Goal: Task Accomplishment & Management: Use online tool/utility

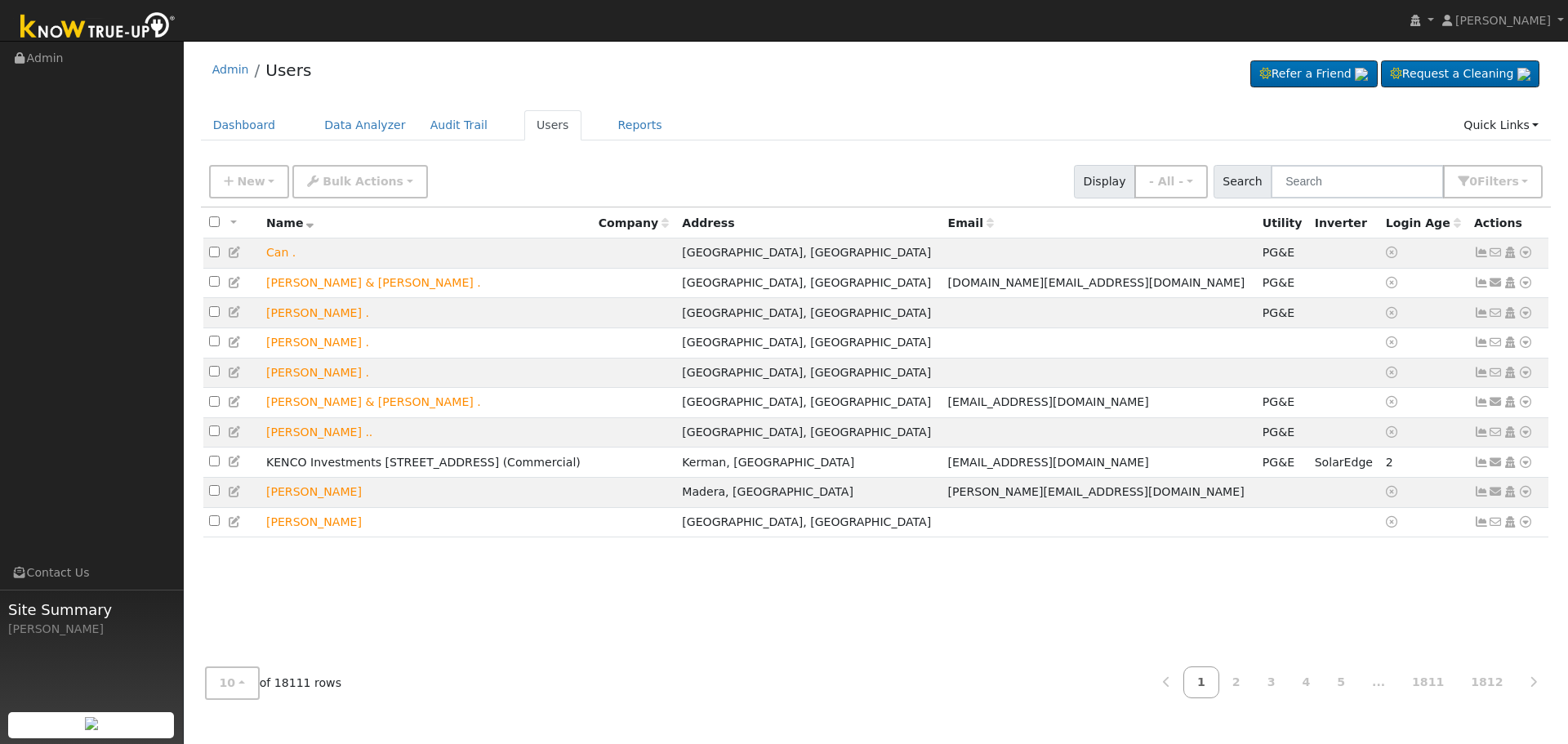
click at [1346, 176] on input "text" at bounding box center [1357, 182] width 173 height 33
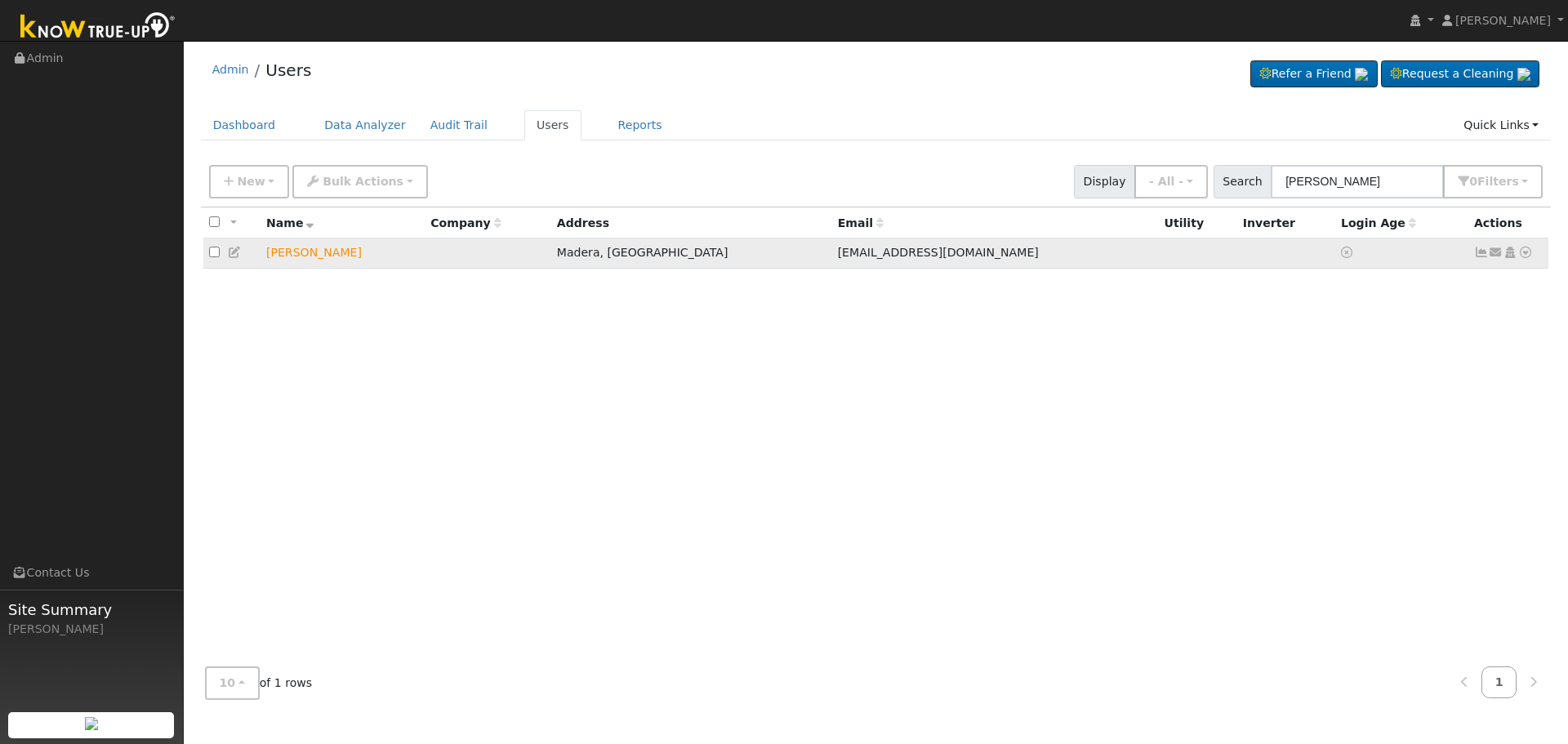
type input "[PERSON_NAME]"
click at [1525, 257] on icon at bounding box center [1526, 252] width 15 height 12
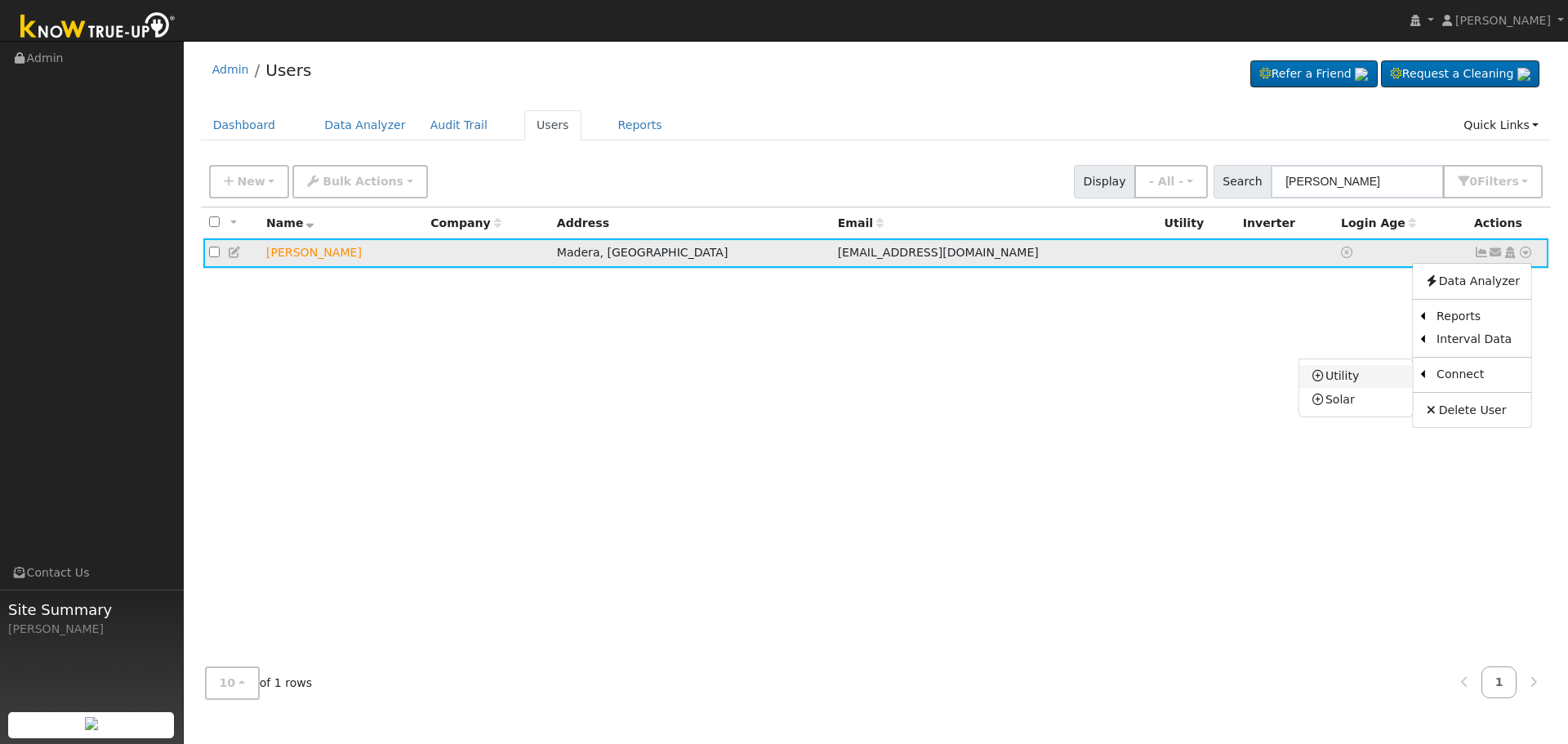
click at [1366, 375] on link "Utility" at bounding box center [1355, 377] width 113 height 23
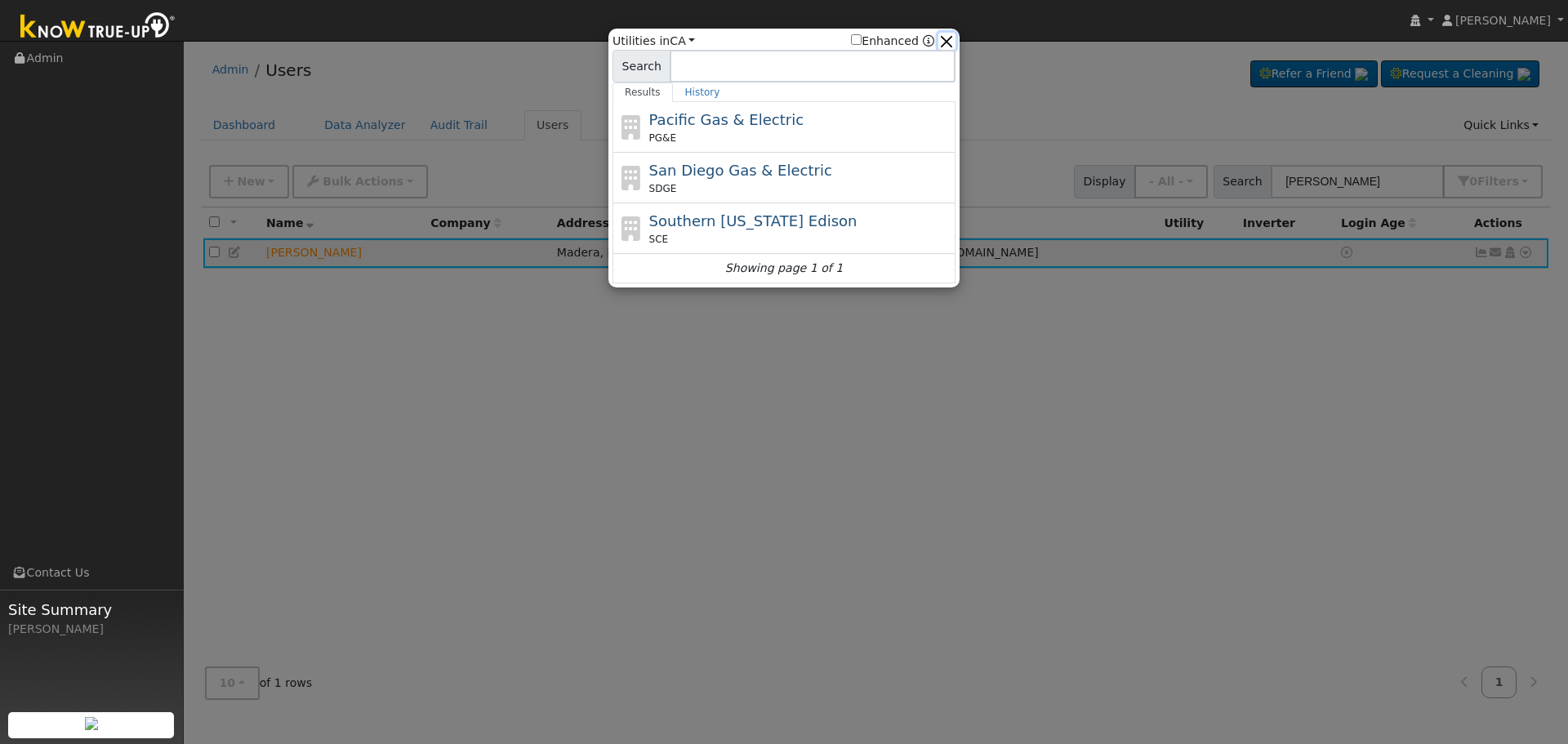
click at [953, 40] on button "button" at bounding box center [947, 41] width 17 height 17
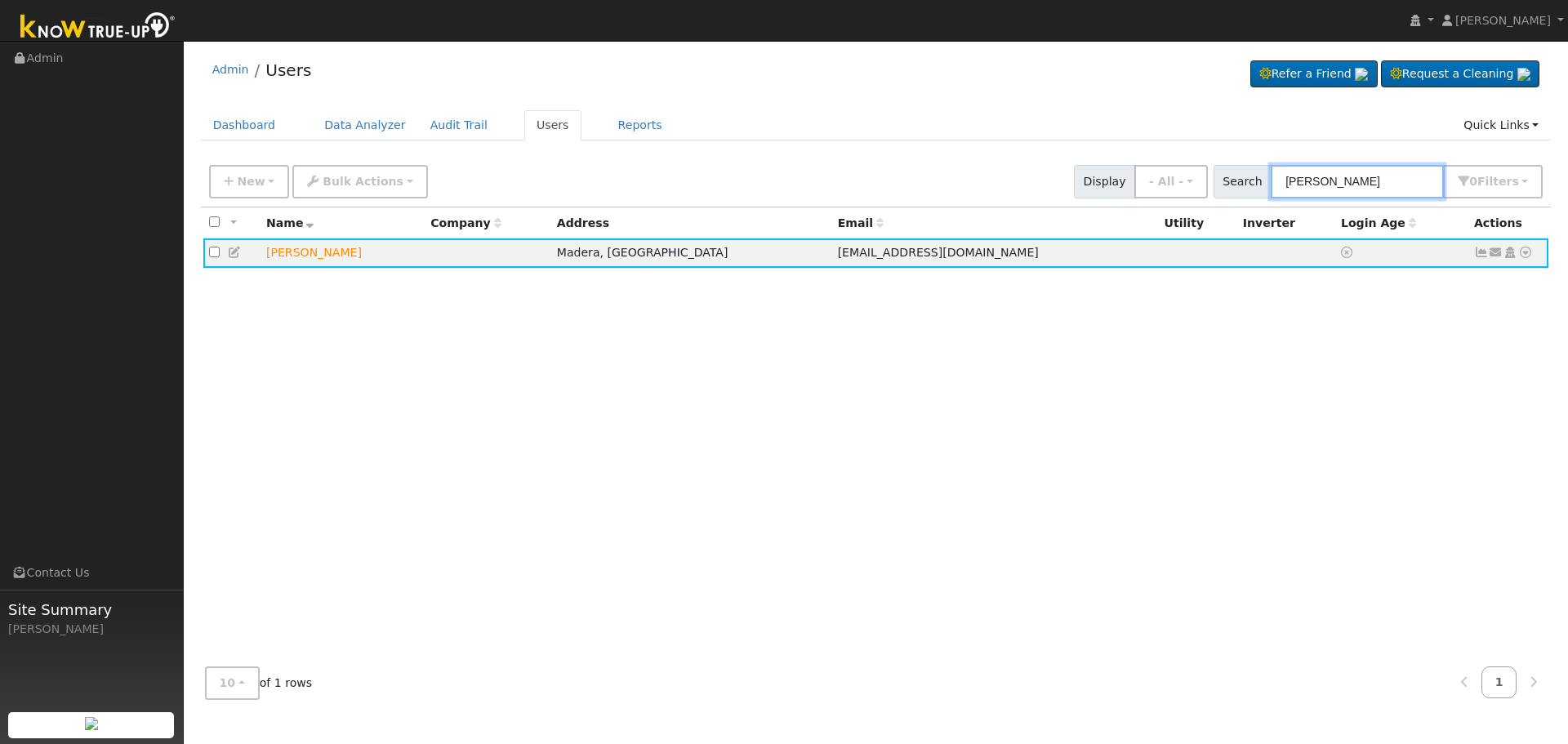
drag, startPoint x: 1375, startPoint y: 184, endPoint x: 862, endPoint y: 184, distance: 513.0
click at [876, 188] on div "New Add User Quick Add Quick Connect Quick Convert Lead Bulk Actions Send Email…" at bounding box center [876, 179] width 1341 height 39
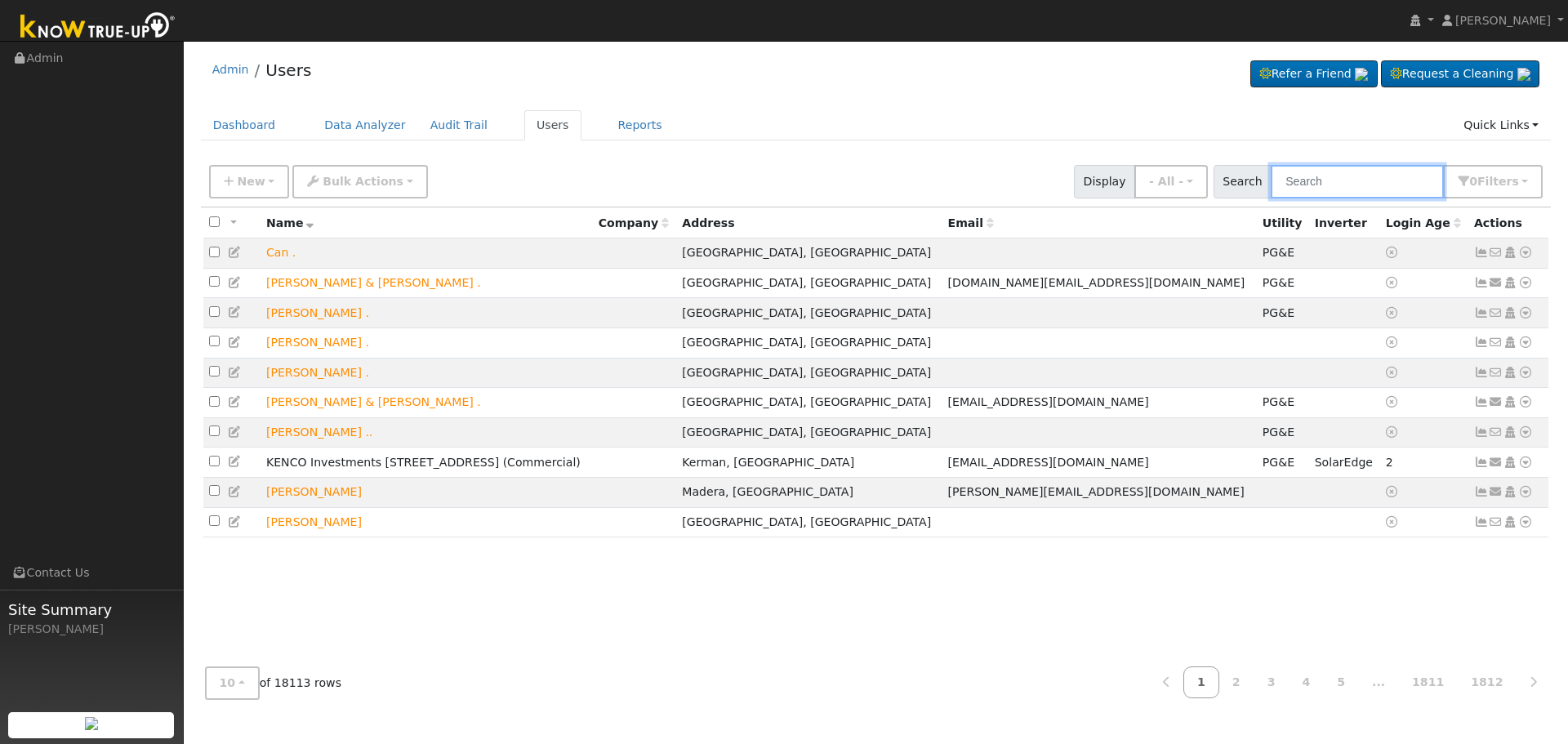
click at [1392, 187] on input "text" at bounding box center [1357, 182] width 173 height 33
paste input "[PERSON_NAME]"
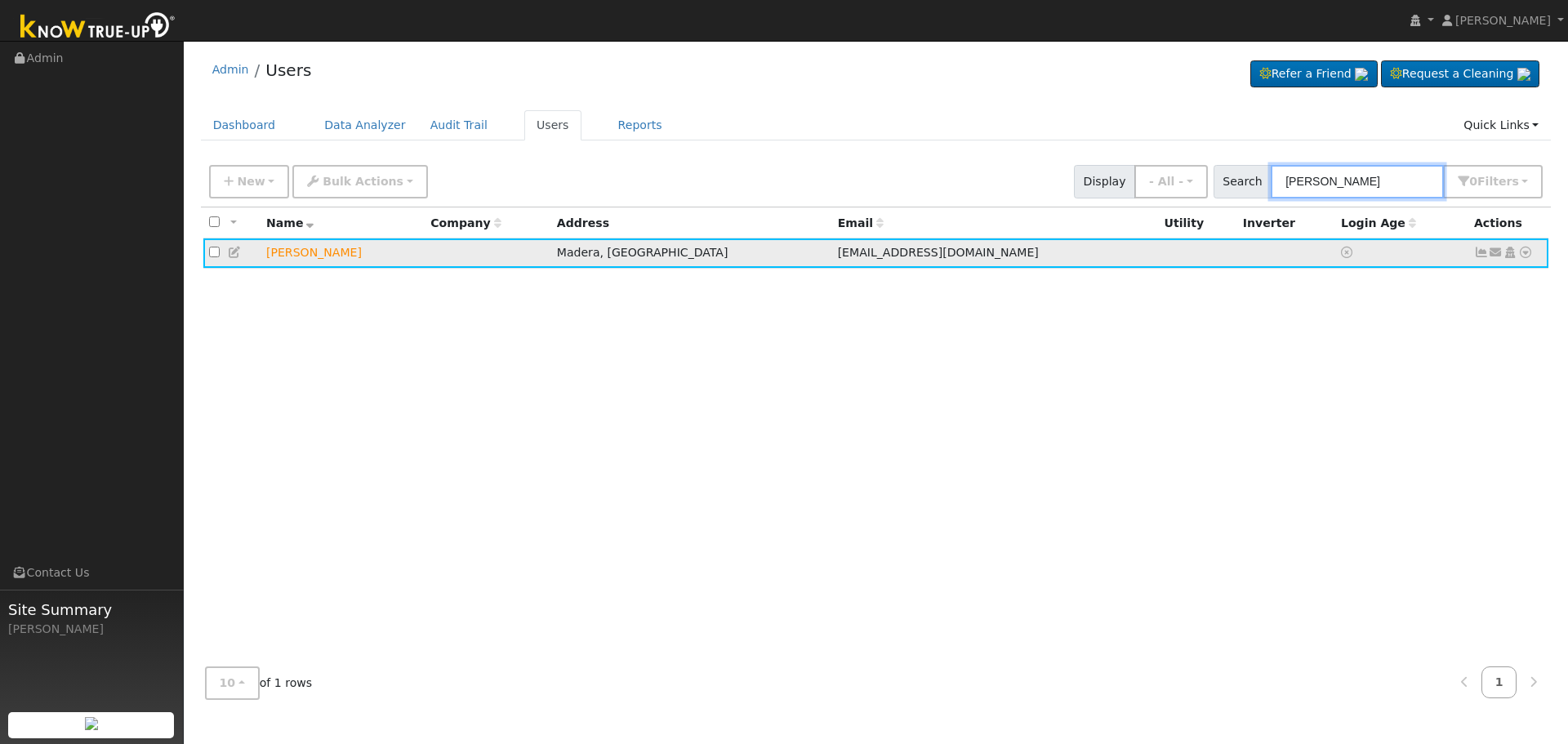
type input "[PERSON_NAME]"
click at [1526, 250] on icon at bounding box center [1526, 252] width 15 height 12
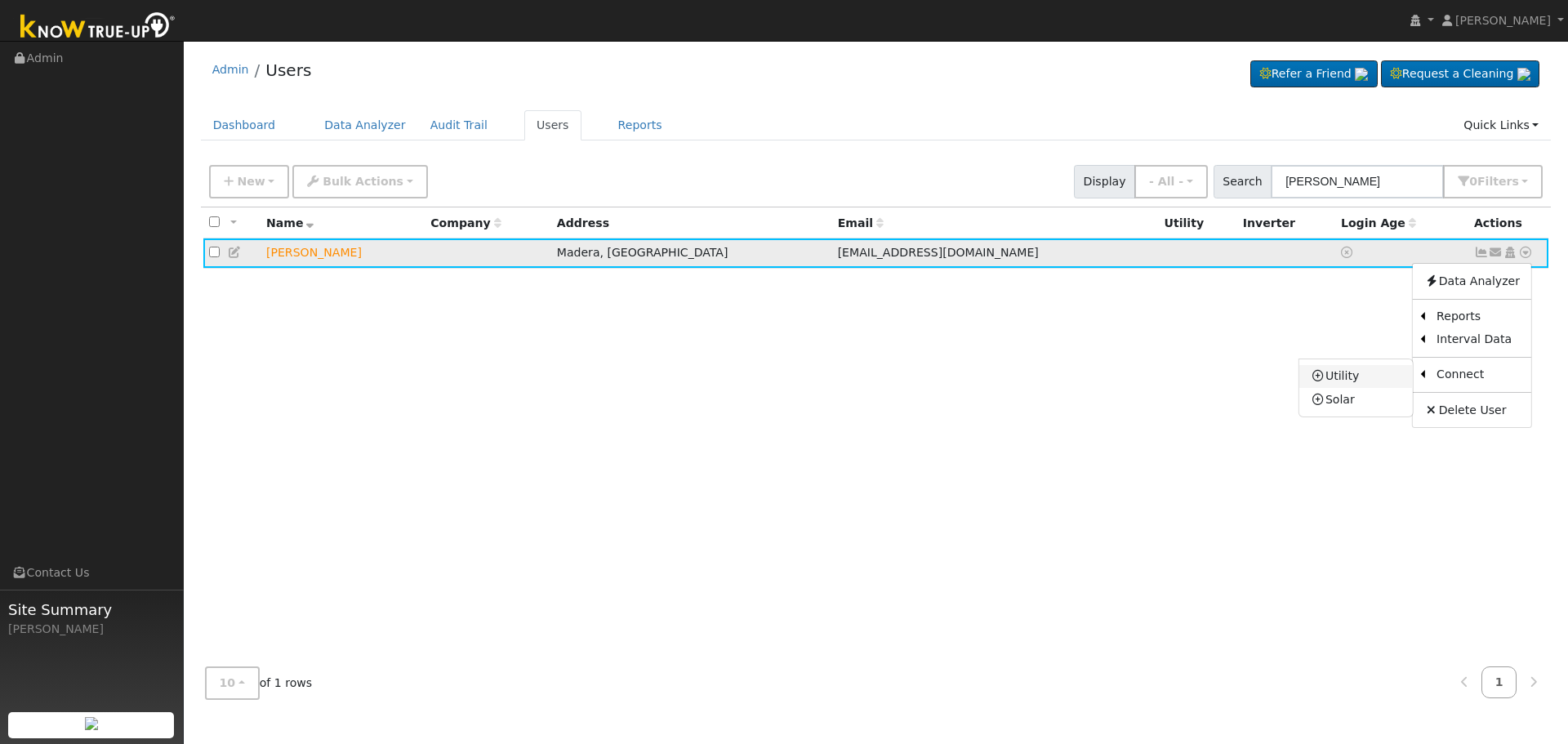
click at [1363, 379] on link "Utility" at bounding box center [1355, 377] width 113 height 23
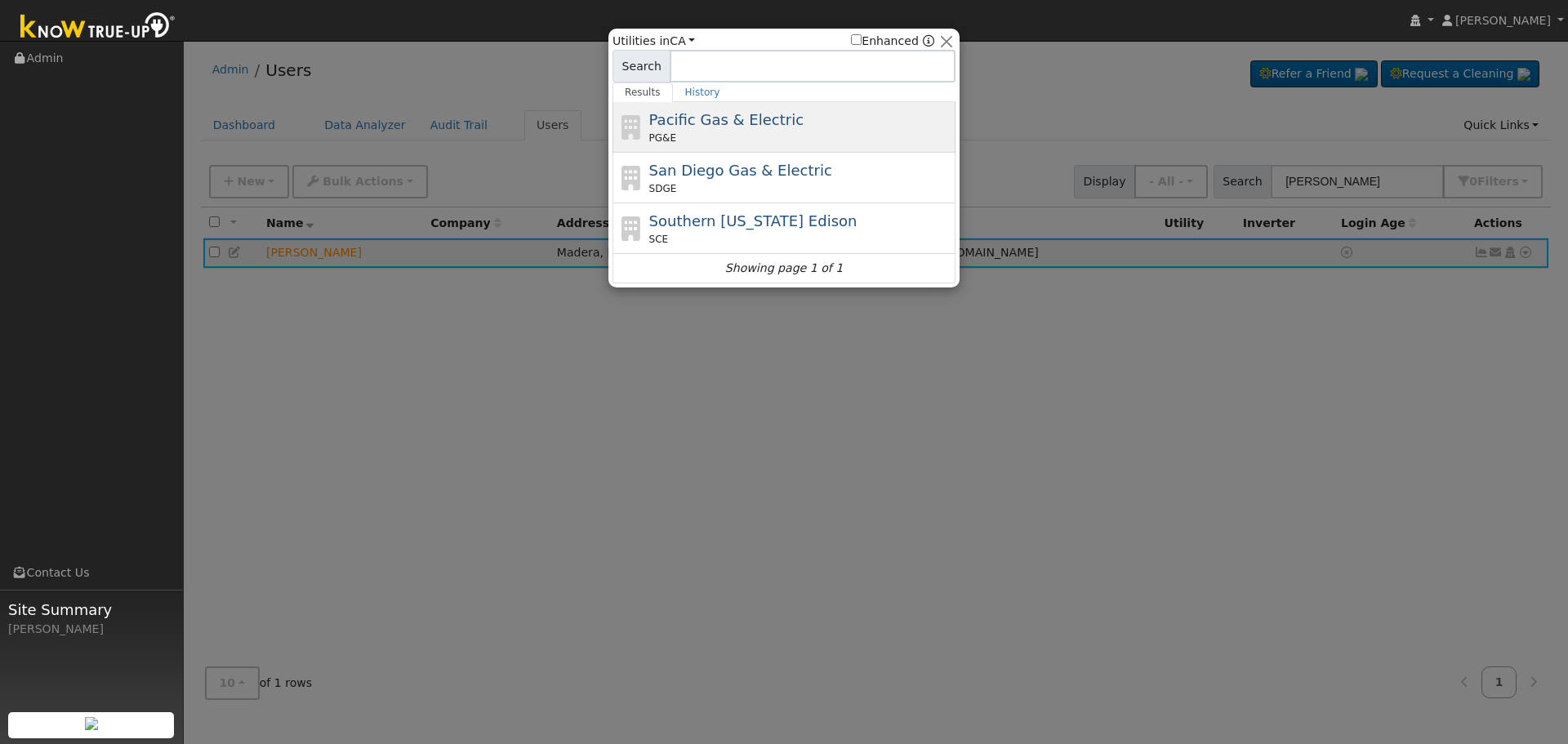
click at [691, 122] on span "Pacific Gas & Electric" at bounding box center [726, 119] width 155 height 17
